Goal: Task Accomplishment & Management: Use online tool/utility

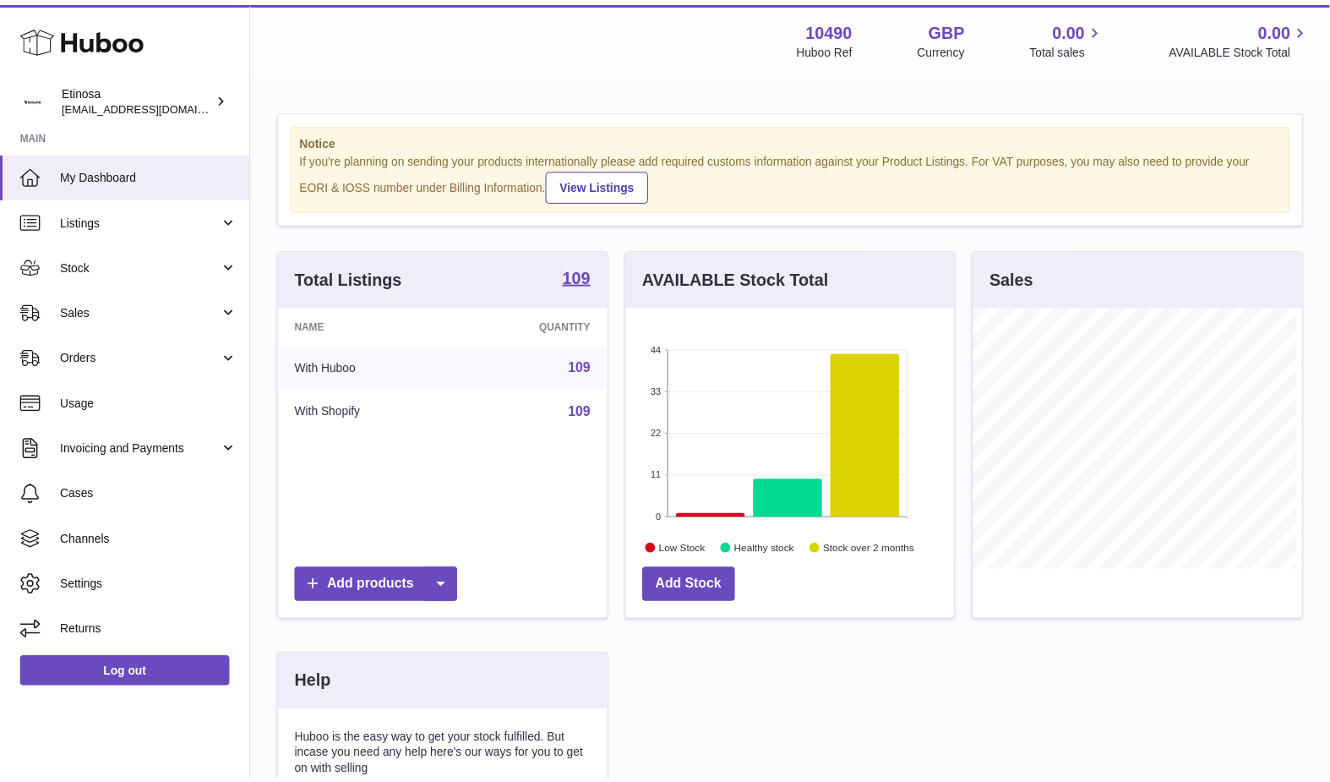
scroll to position [263, 333]
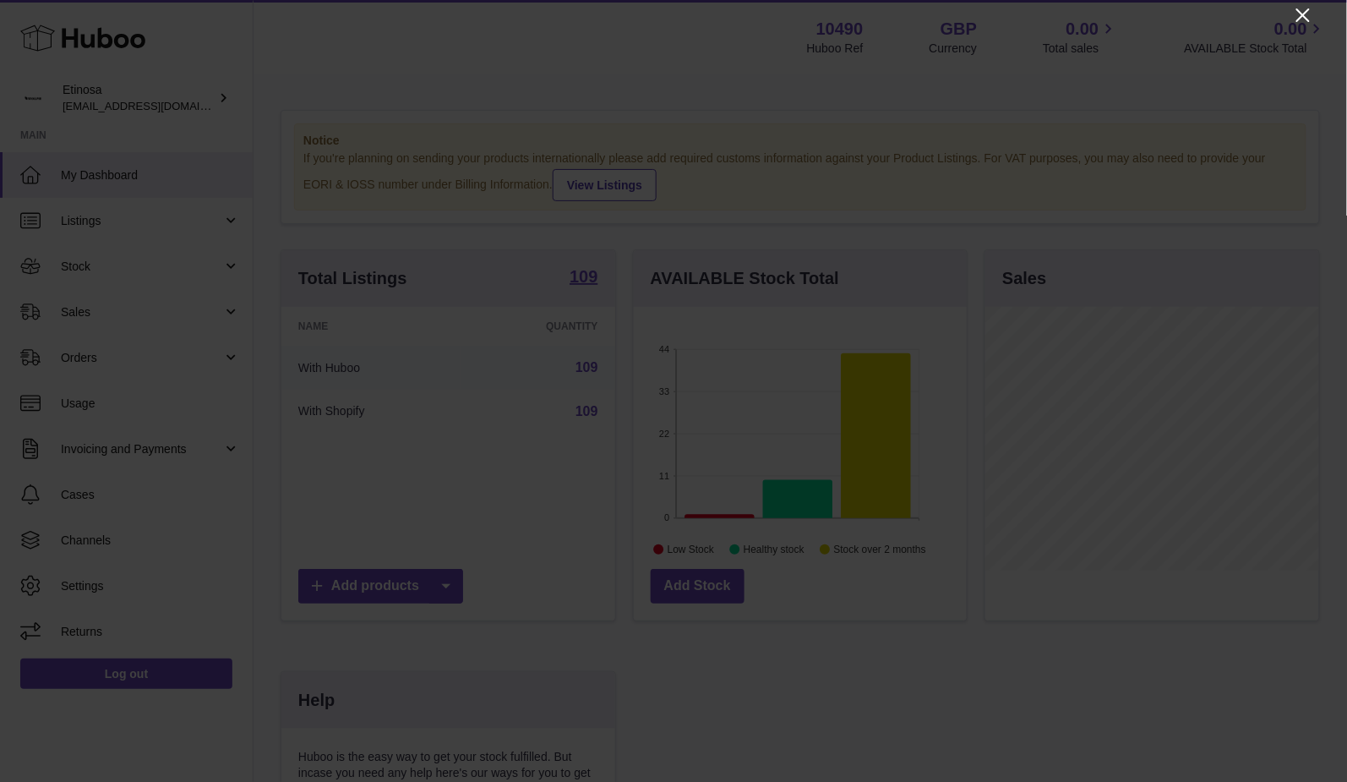
click at [1307, 19] on icon "Close" at bounding box center [1303, 15] width 20 height 20
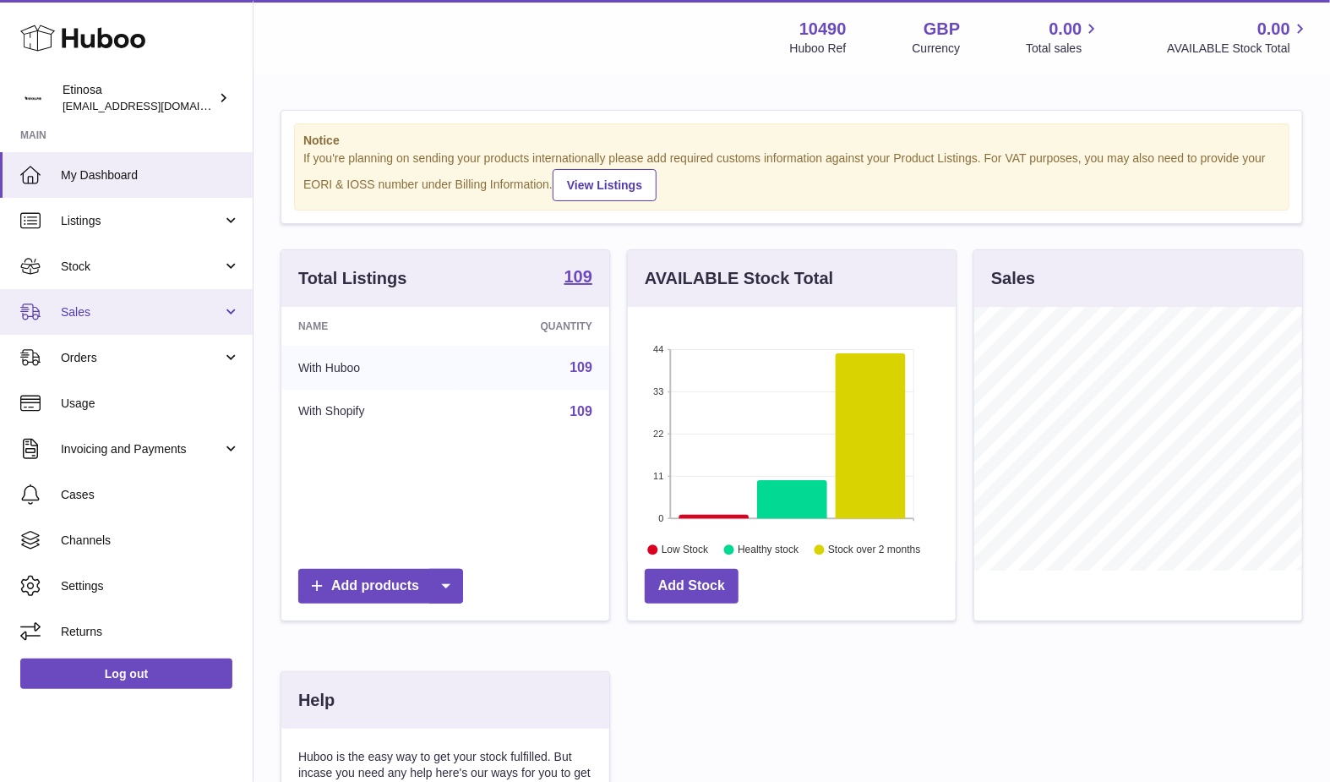
click at [127, 319] on link "Sales" at bounding box center [126, 312] width 253 height 46
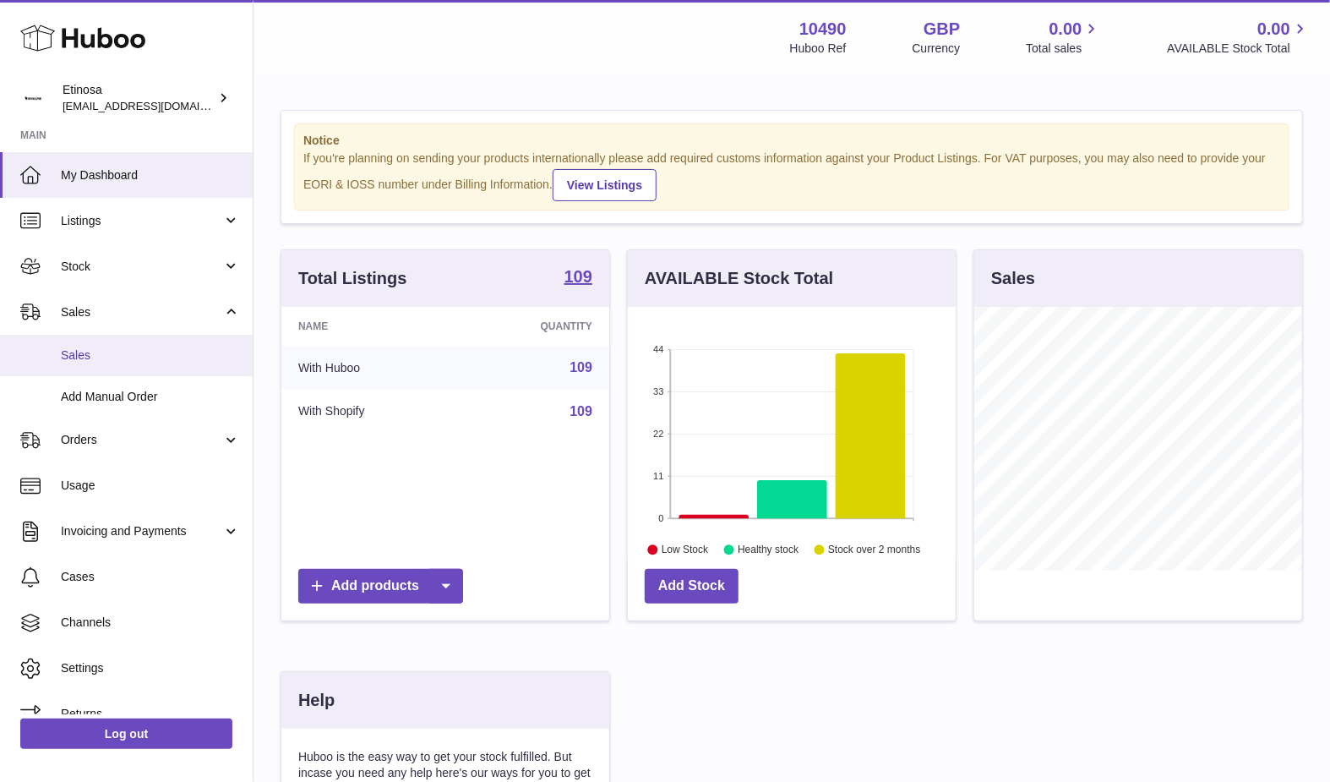
click at [69, 358] on span "Sales" at bounding box center [150, 355] width 179 height 16
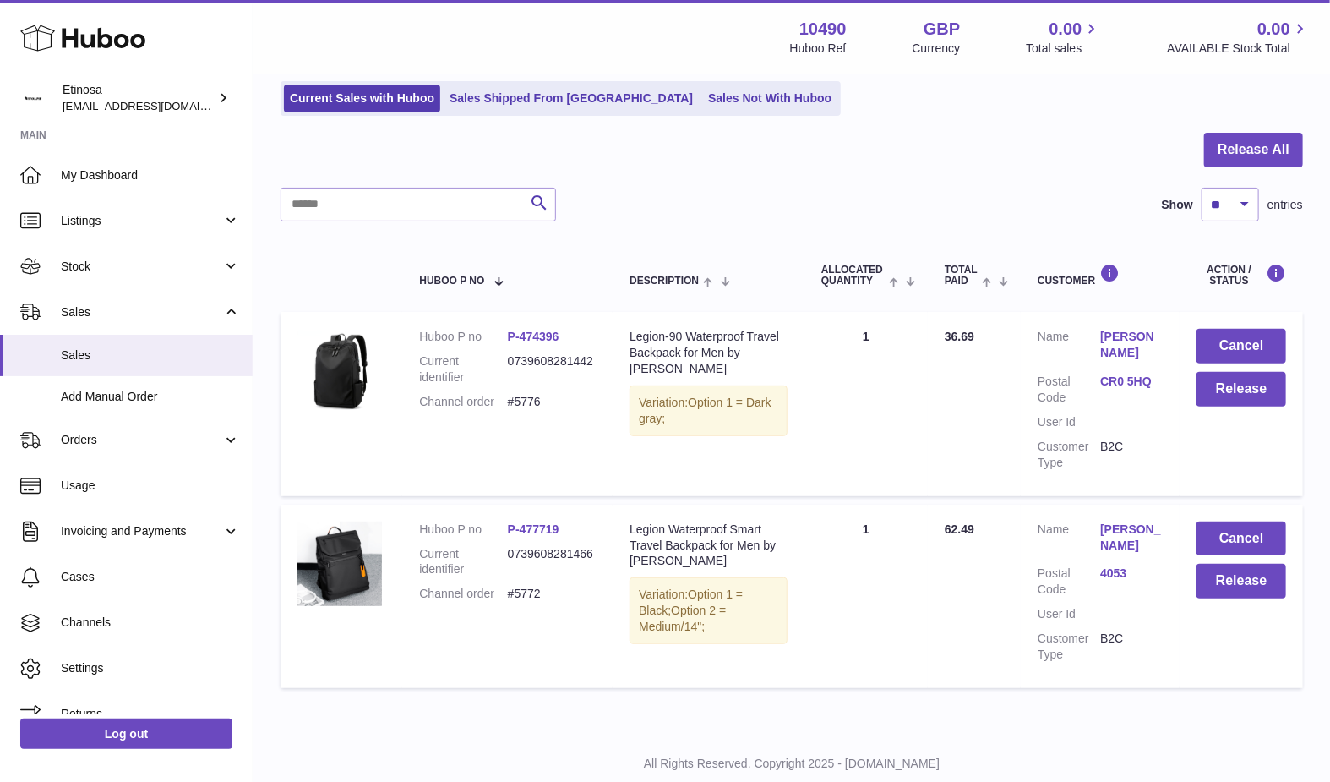
scroll to position [159, 0]
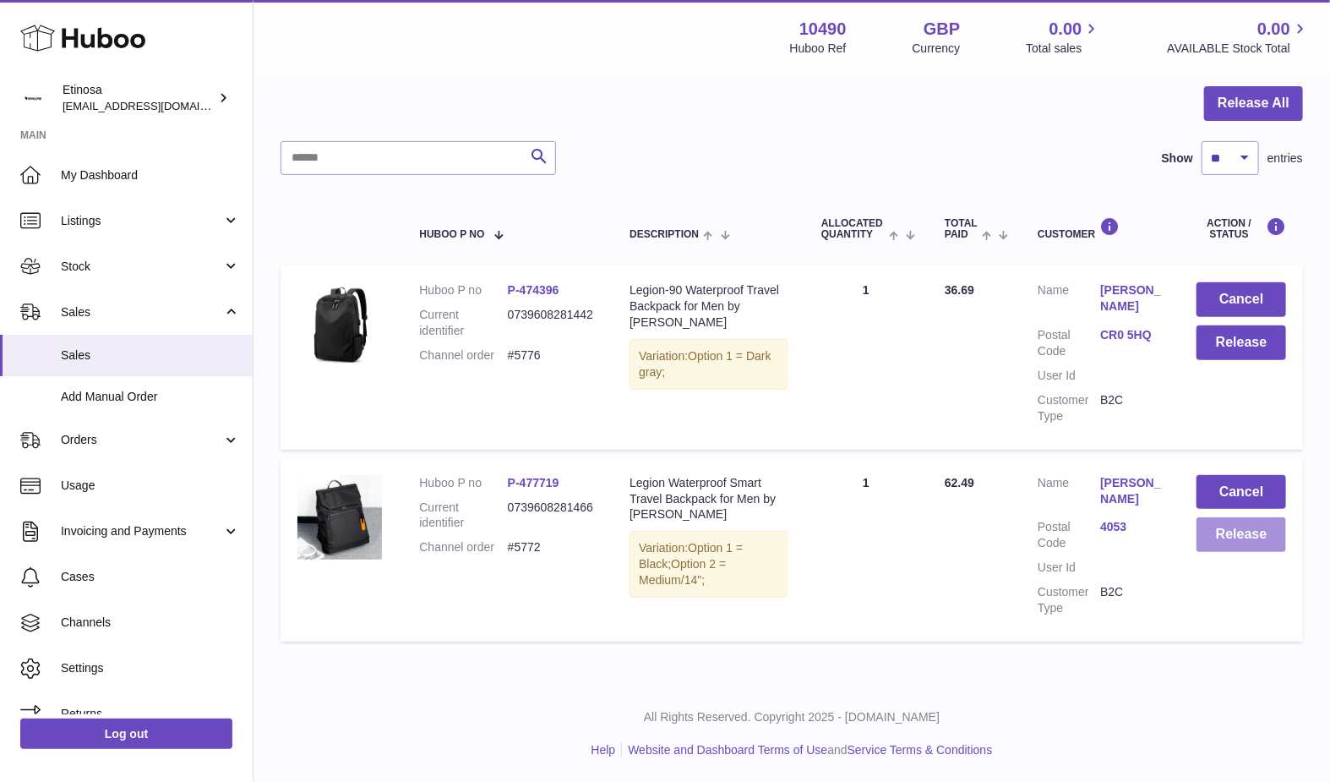
click at [1248, 541] on button "Release" at bounding box center [1242, 534] width 90 height 35
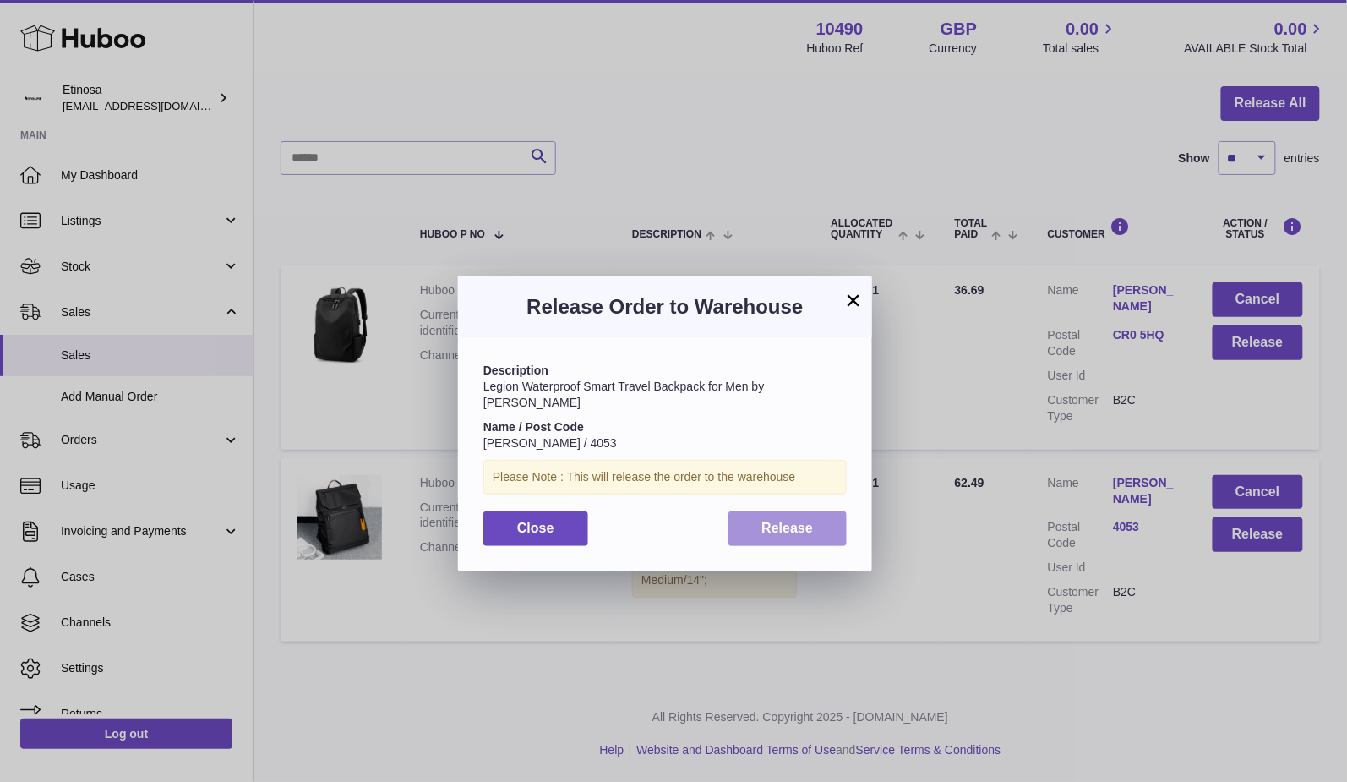
click at [795, 521] on span "Release" at bounding box center [788, 528] width 52 height 14
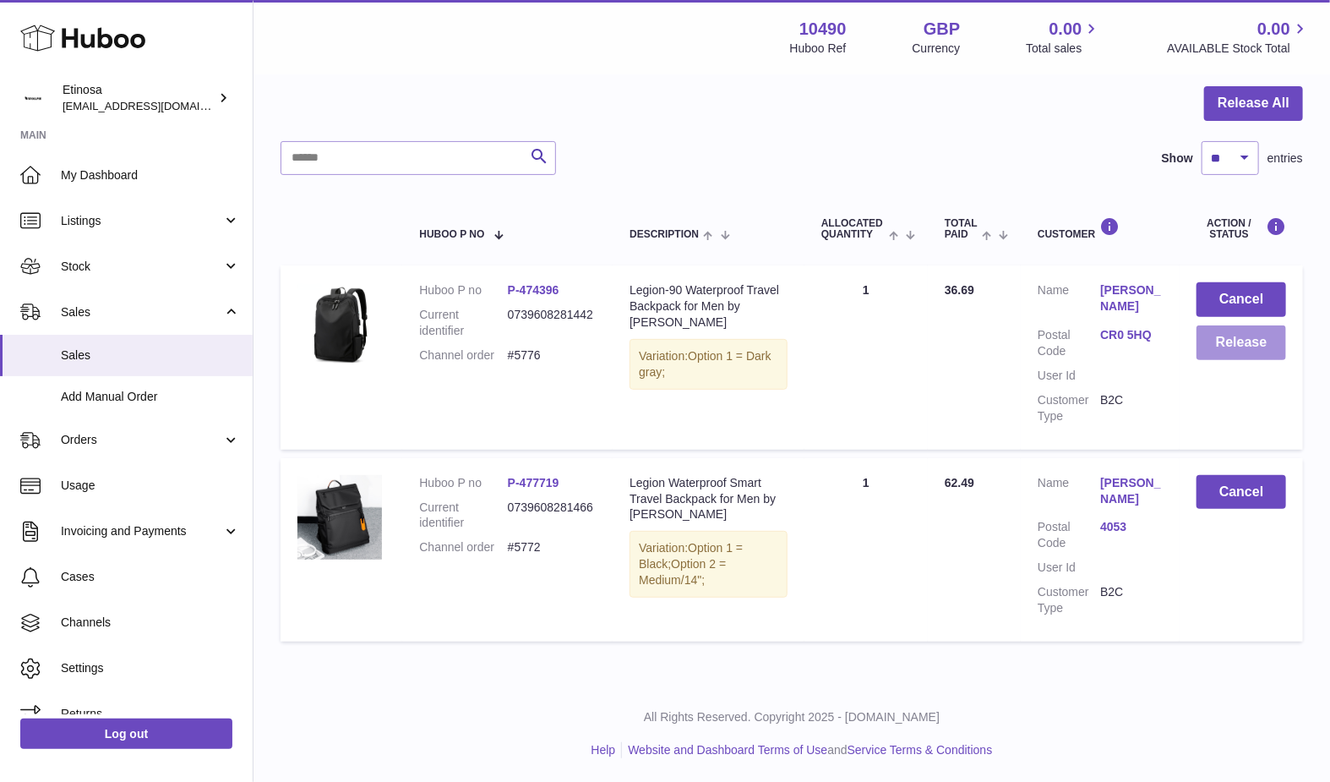
click at [1248, 353] on button "Release" at bounding box center [1242, 342] width 90 height 35
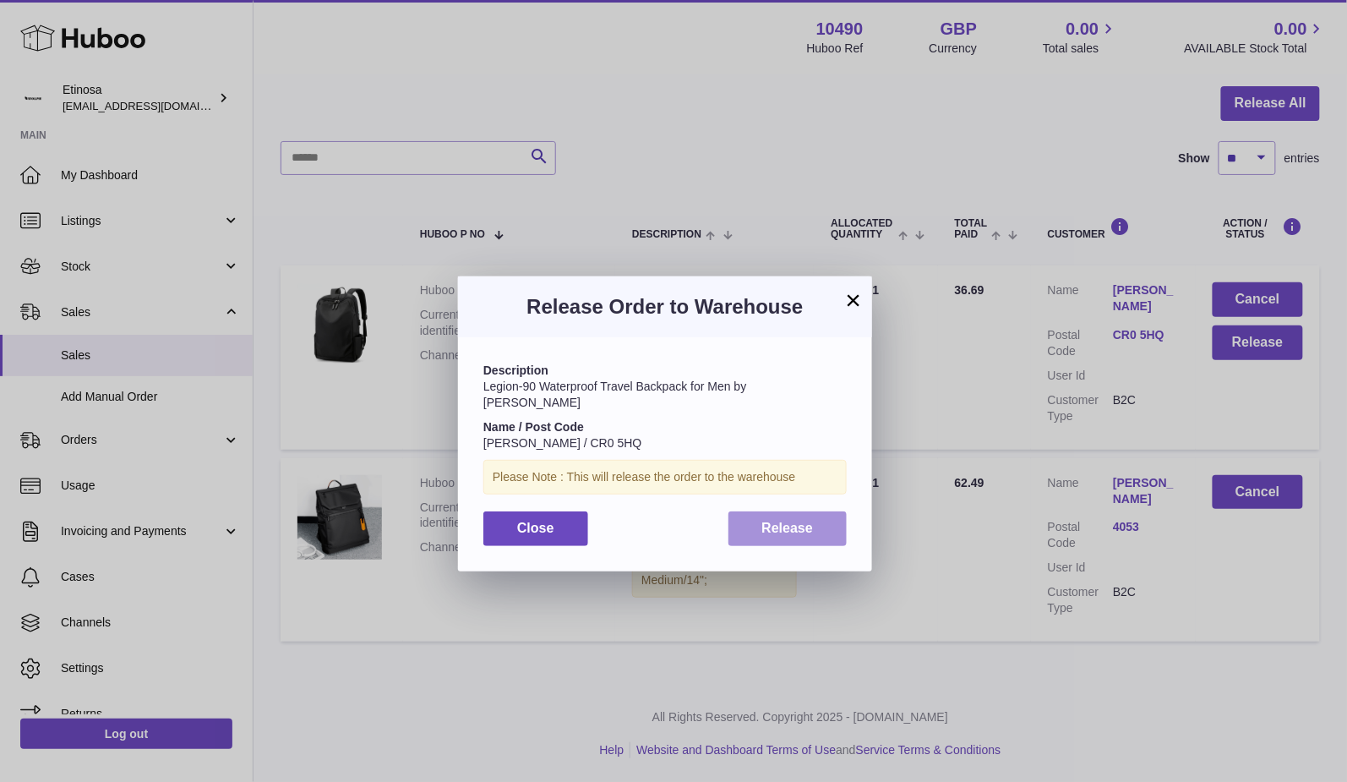
click at [795, 524] on button "Release" at bounding box center [788, 528] width 119 height 35
